Goal: Task Accomplishment & Management: Complete application form

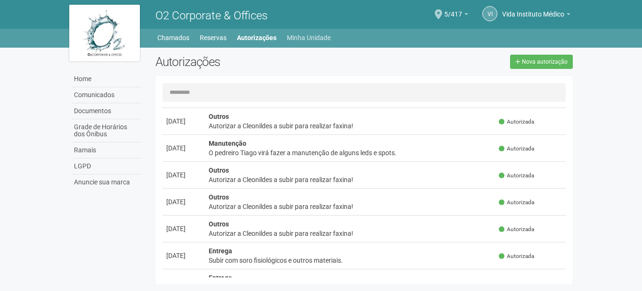
scroll to position [47, 0]
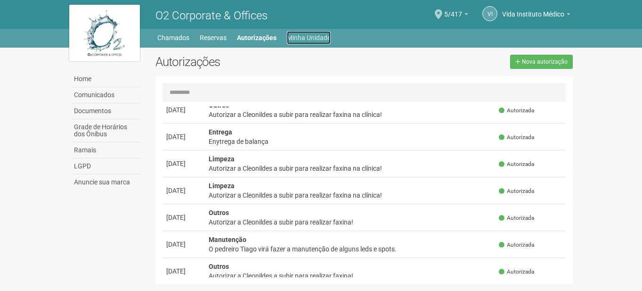
click at [318, 31] on link "Minha Unidade" at bounding box center [309, 37] width 44 height 13
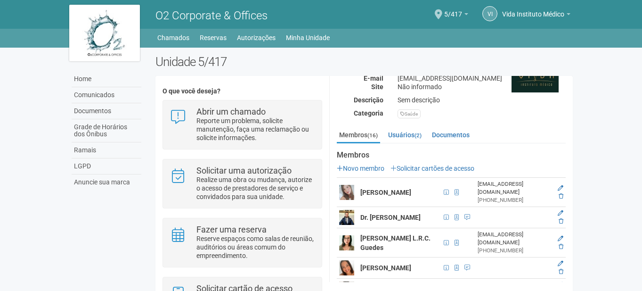
scroll to position [94, 0]
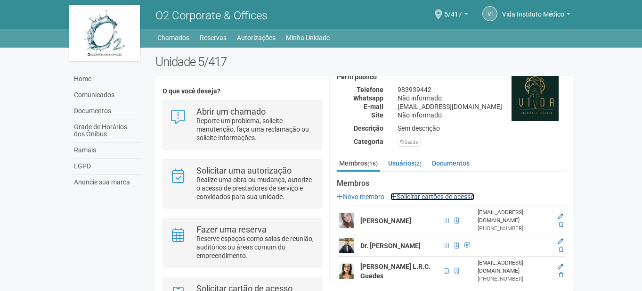
click at [418, 196] on link "Solicitar cartões de acesso" at bounding box center [433, 197] width 84 height 8
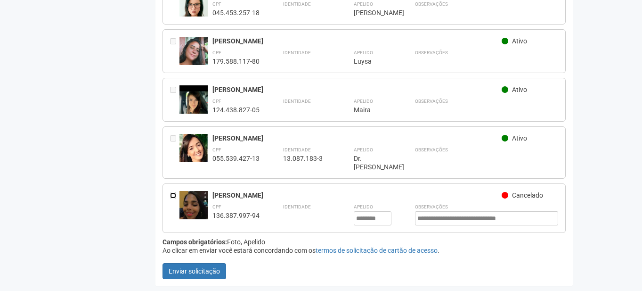
scroll to position [664, 0]
click at [524, 198] on span "Cancelado" at bounding box center [527, 195] width 31 height 8
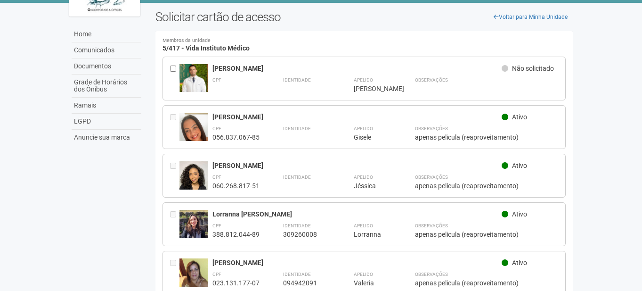
scroll to position [0, 0]
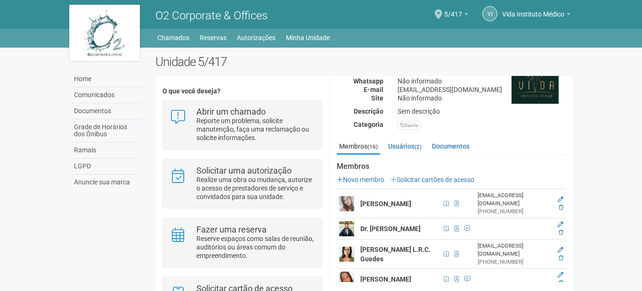
scroll to position [141, 0]
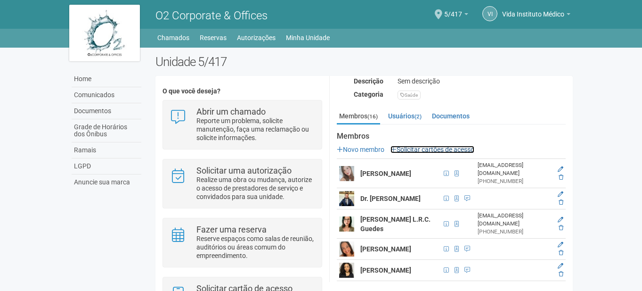
click at [437, 147] on link "Solicitar cartões de acesso" at bounding box center [433, 150] width 84 height 8
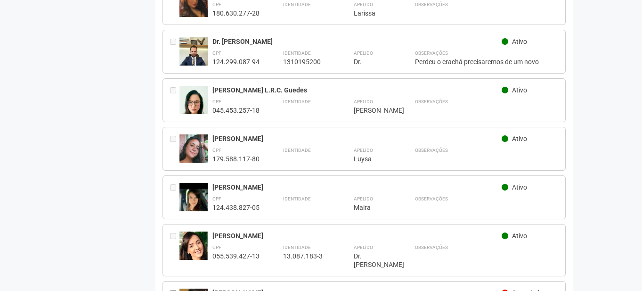
scroll to position [658, 0]
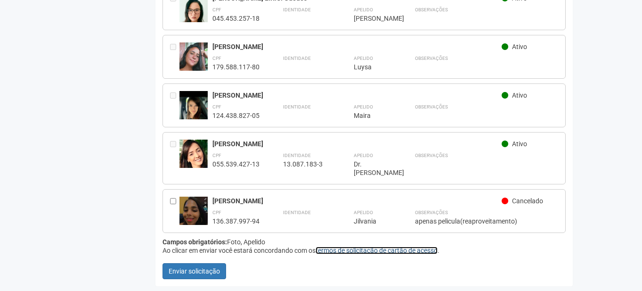
click at [398, 250] on link "termos de solicitação de cartão de acesso" at bounding box center [377, 250] width 122 height 8
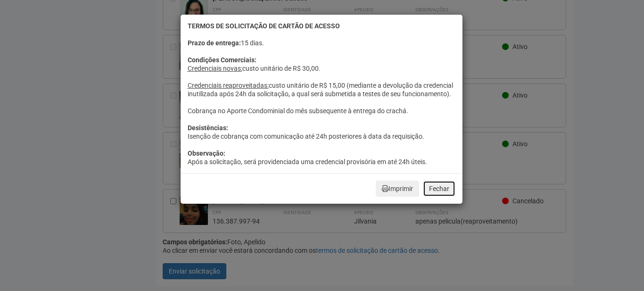
click at [432, 196] on button "Fechar" at bounding box center [439, 188] width 33 height 16
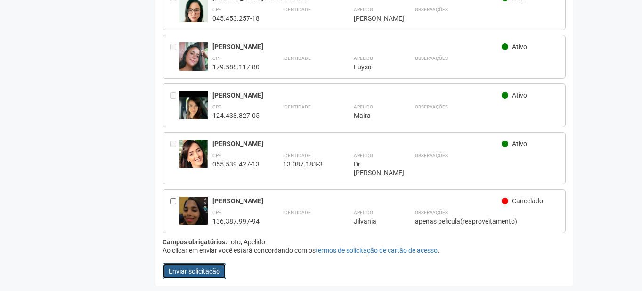
click at [198, 269] on button "Enviar solicitação" at bounding box center [195, 271] width 64 height 16
click at [212, 269] on button "Enviar solicitação" at bounding box center [195, 271] width 64 height 16
click at [197, 264] on button "Enviar solicitação" at bounding box center [195, 271] width 64 height 16
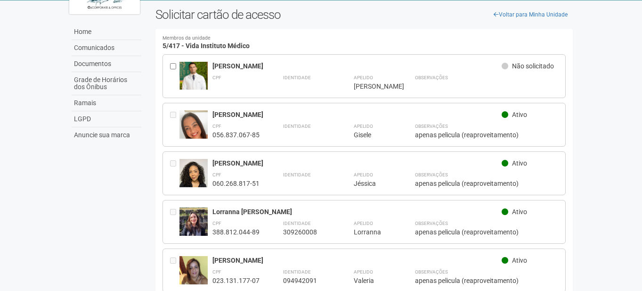
scroll to position [0, 0]
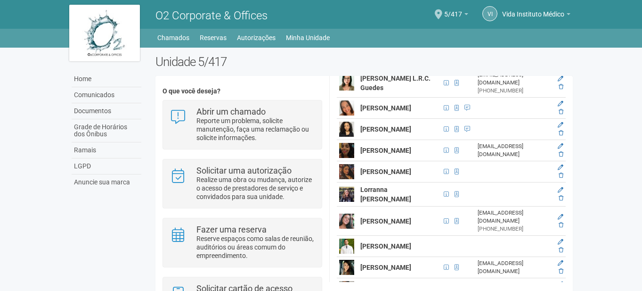
scroll to position [283, 0]
click at [559, 145] on icon at bounding box center [561, 146] width 6 height 6
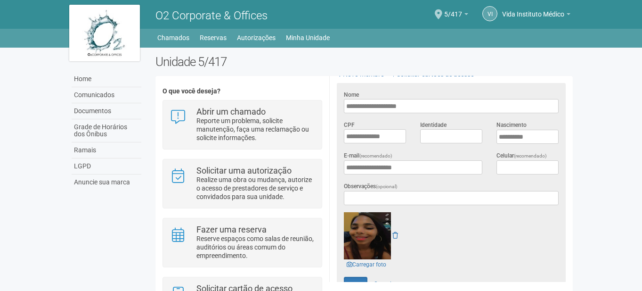
scroll to position [262, 0]
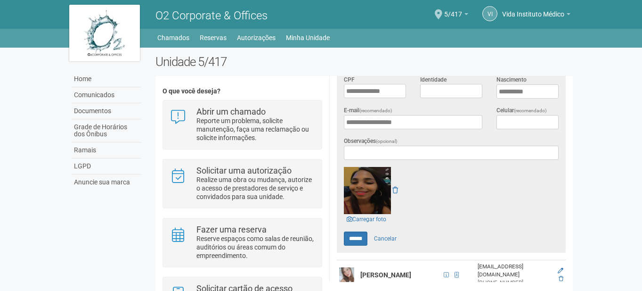
click at [400, 184] on div at bounding box center [451, 190] width 215 height 47
click at [398, 187] on icon at bounding box center [395, 190] width 6 height 7
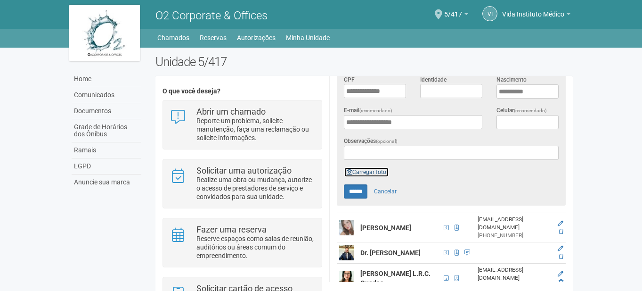
click at [364, 170] on link "Carregar foto" at bounding box center [366, 172] width 45 height 10
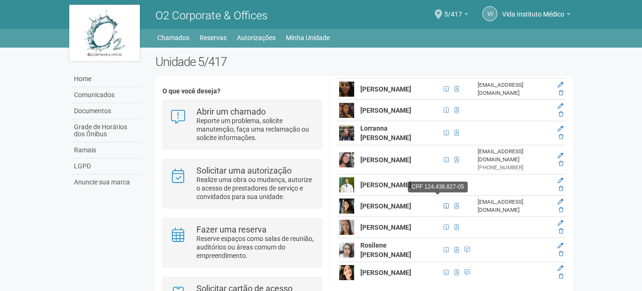
scroll to position [498, 0]
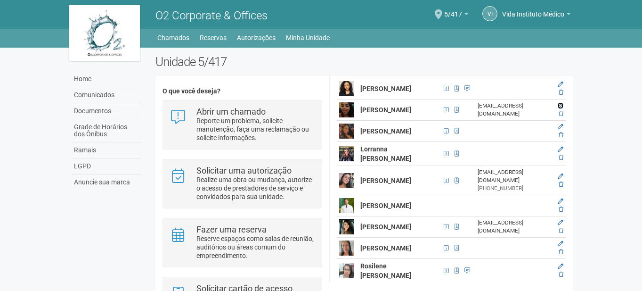
click at [562, 103] on icon at bounding box center [561, 106] width 6 height 6
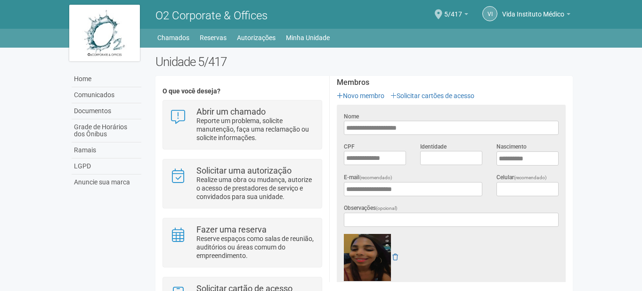
scroll to position [331, 0]
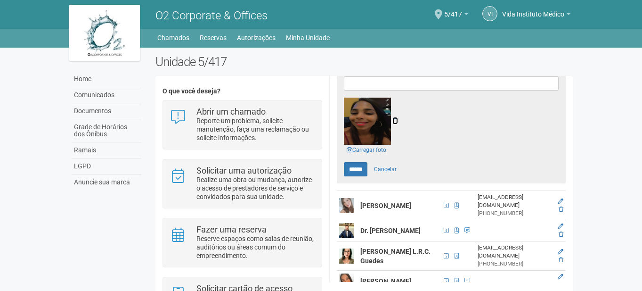
click at [395, 117] on icon at bounding box center [395, 120] width 6 height 7
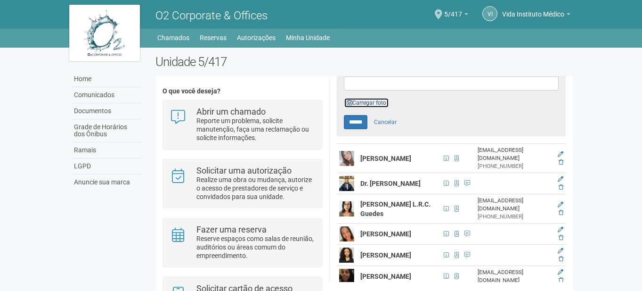
click at [372, 99] on link "Carregar foto" at bounding box center [366, 103] width 45 height 10
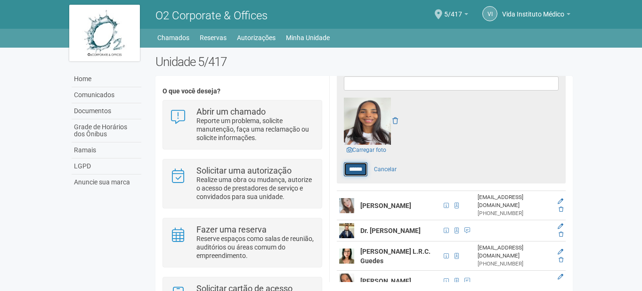
click at [359, 165] on input "******" at bounding box center [356, 169] width 24 height 14
type input "******"
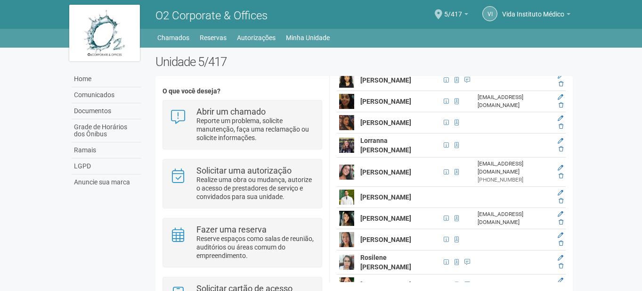
scroll to position [328, 0]
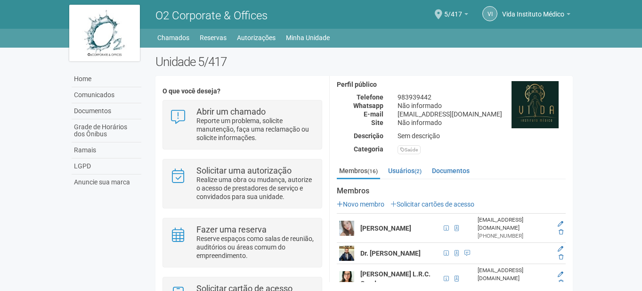
scroll to position [141, 0]
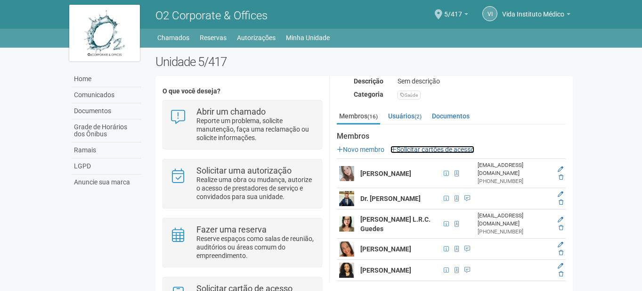
click at [418, 147] on link "Solicitar cartões de acesso" at bounding box center [433, 150] width 84 height 8
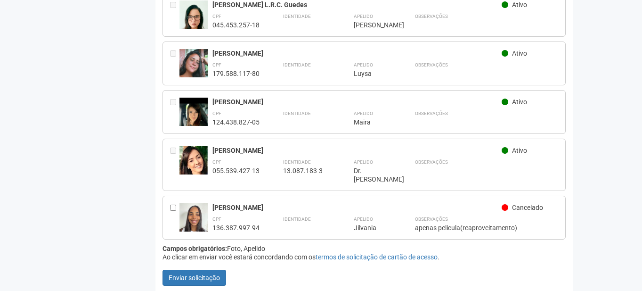
scroll to position [658, 0]
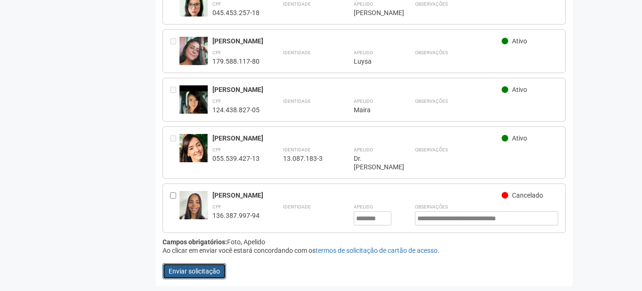
click at [200, 274] on button "Enviar solicitação" at bounding box center [195, 271] width 64 height 16
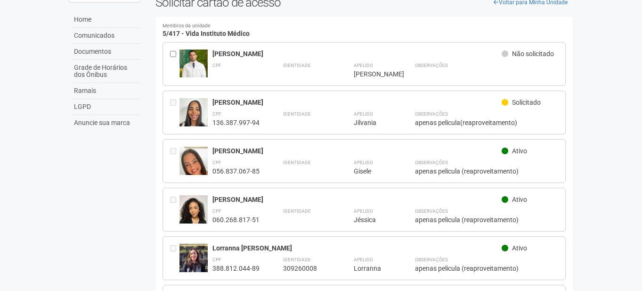
scroll to position [0, 0]
